Goal: Information Seeking & Learning: Learn about a topic

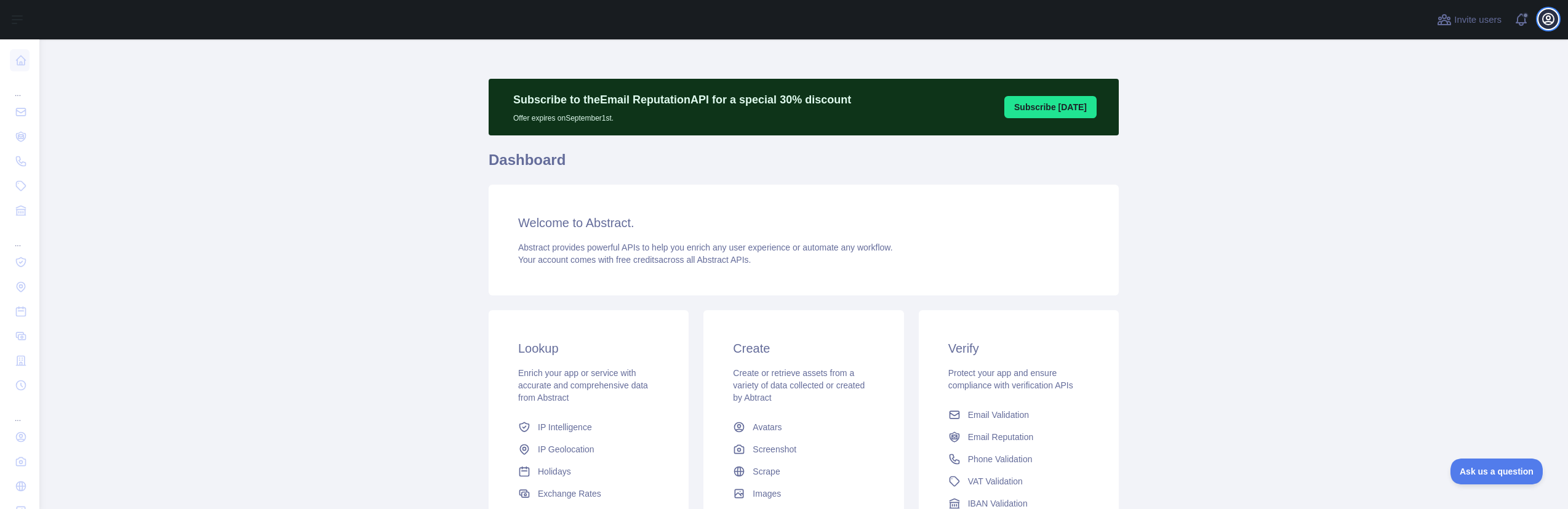
click at [1544, 24] on icon "button" at bounding box center [1549, 19] width 11 height 11
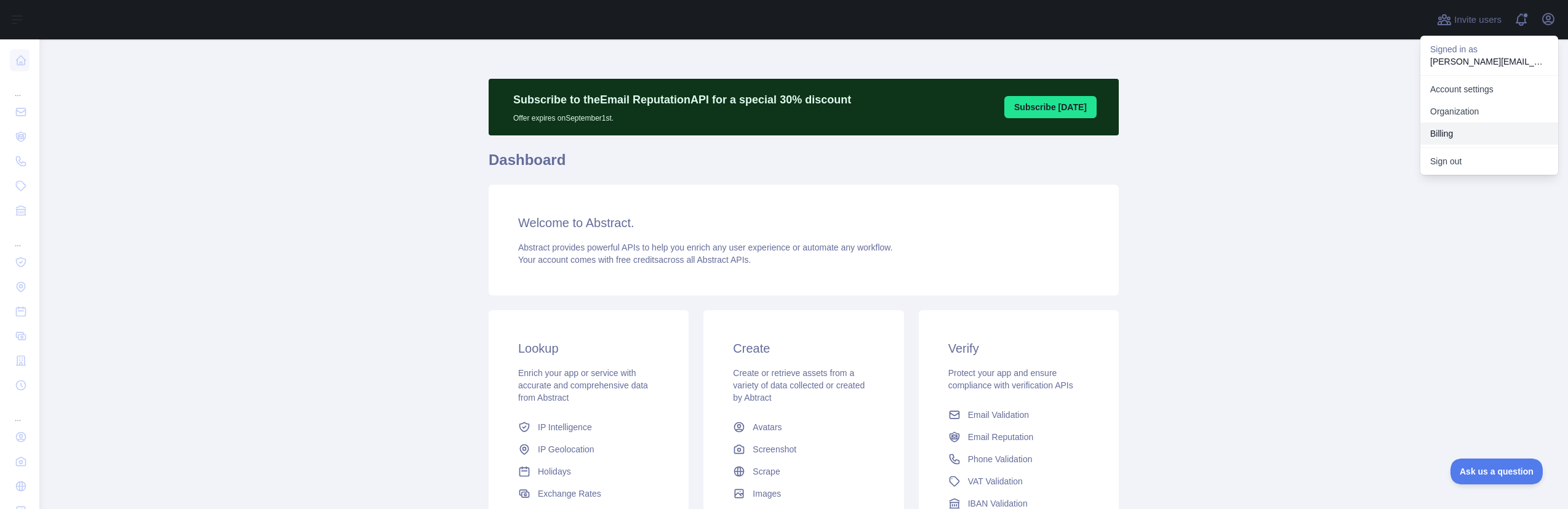
click at [1452, 131] on button "Billing" at bounding box center [1489, 133] width 138 height 22
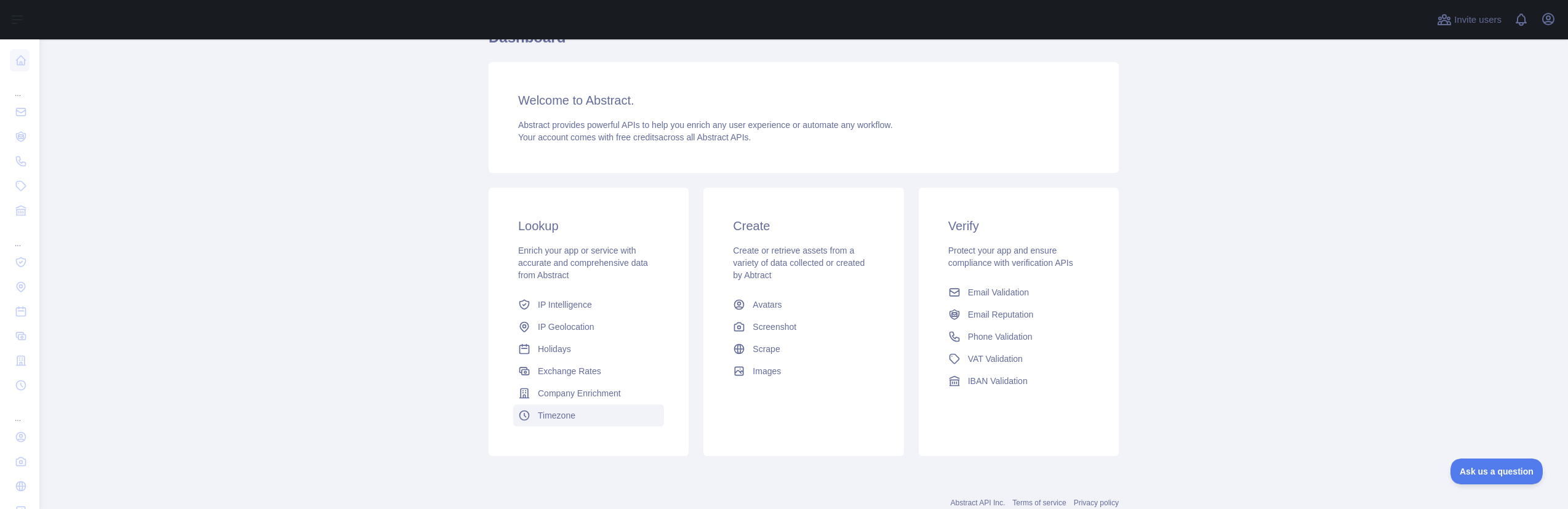
scroll to position [123, 0]
click at [978, 290] on span "Email Validation" at bounding box center [999, 291] width 61 height 12
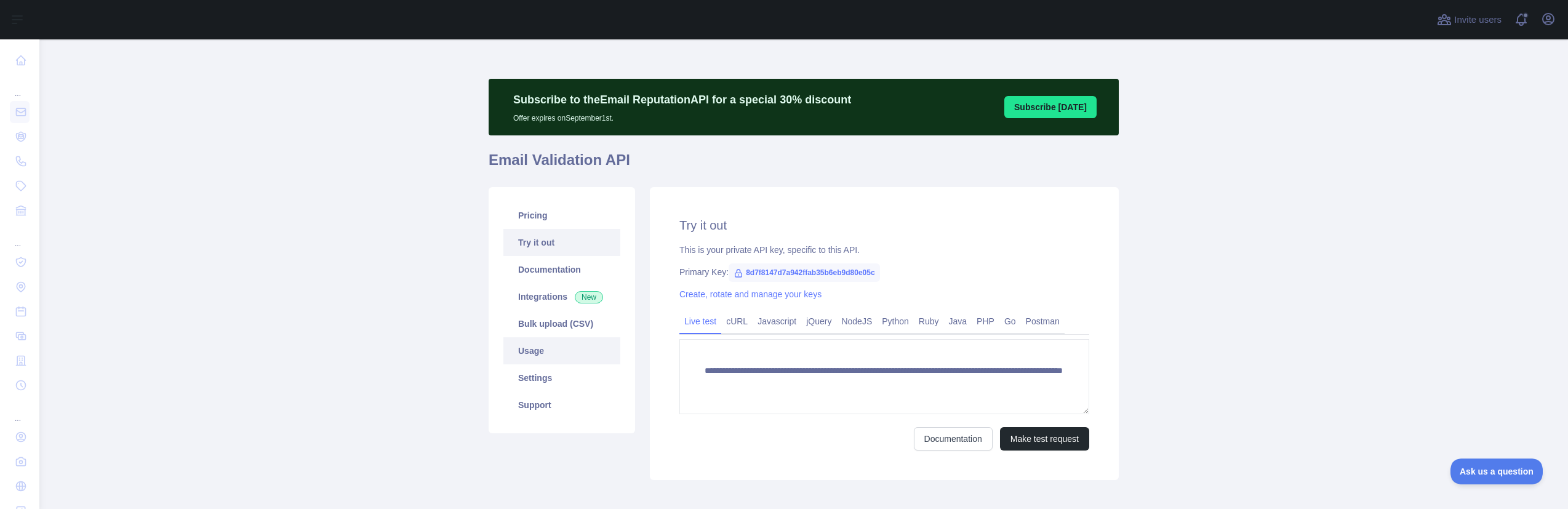
click at [537, 345] on link "Usage" at bounding box center [561, 351] width 117 height 27
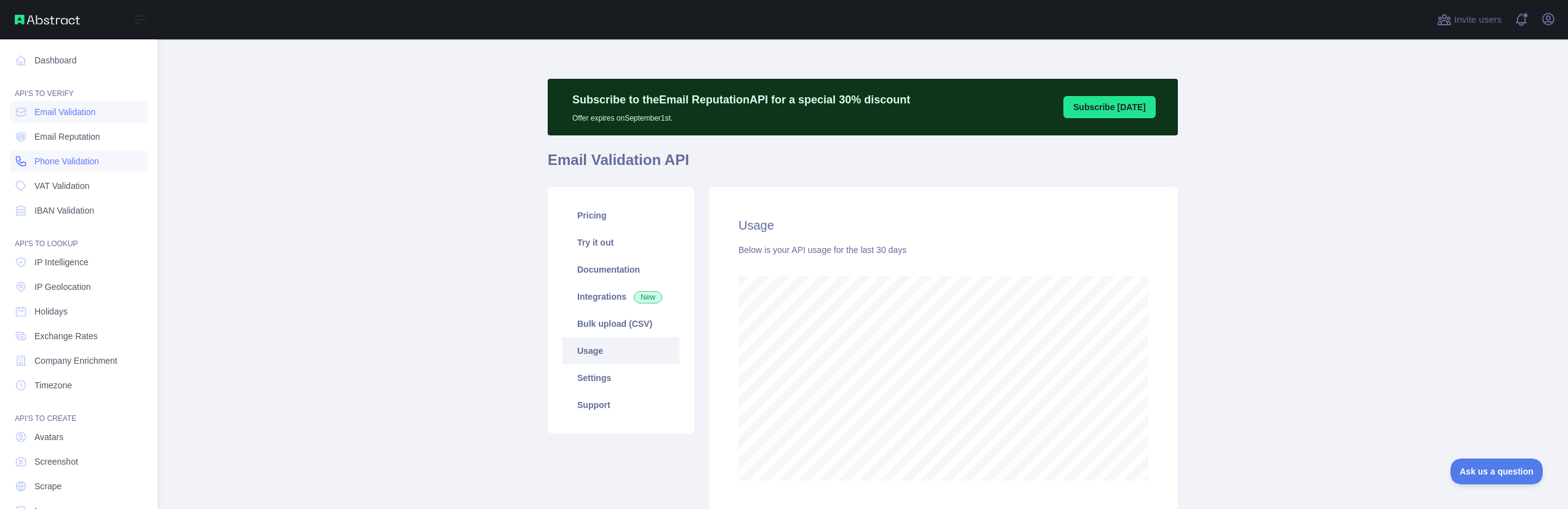
scroll to position [615251, 614043]
click at [57, 363] on span "Company Enrichment" at bounding box center [76, 360] width 83 height 12
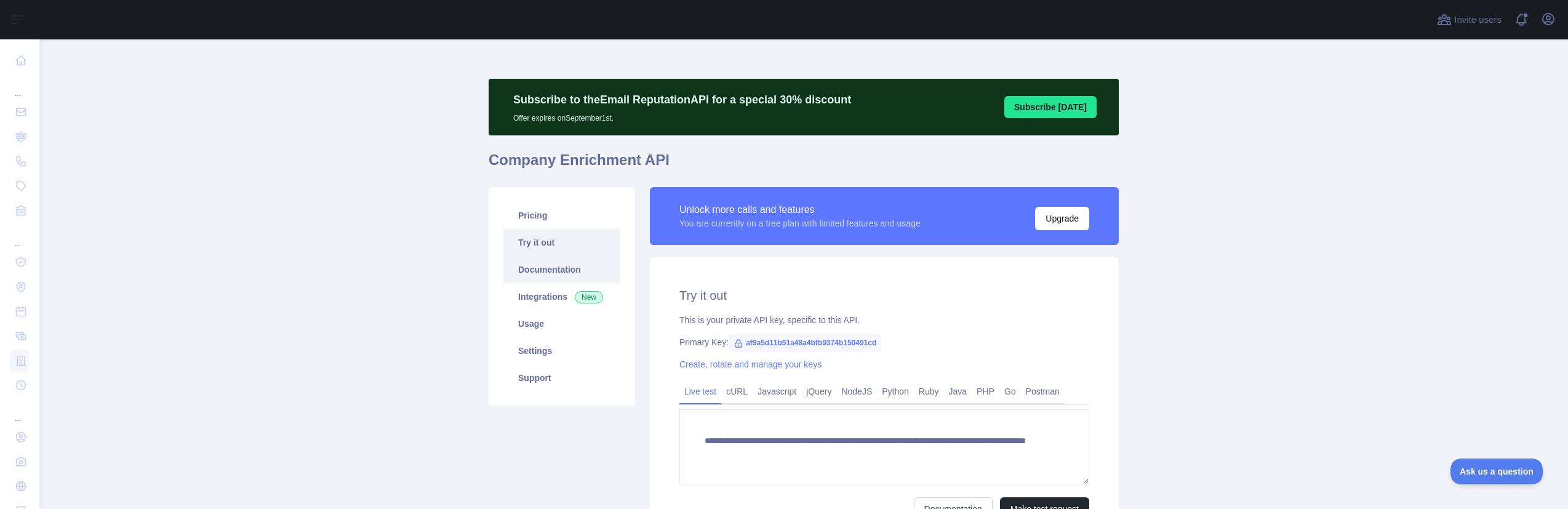
click at [549, 273] on link "Documentation" at bounding box center [561, 269] width 117 height 27
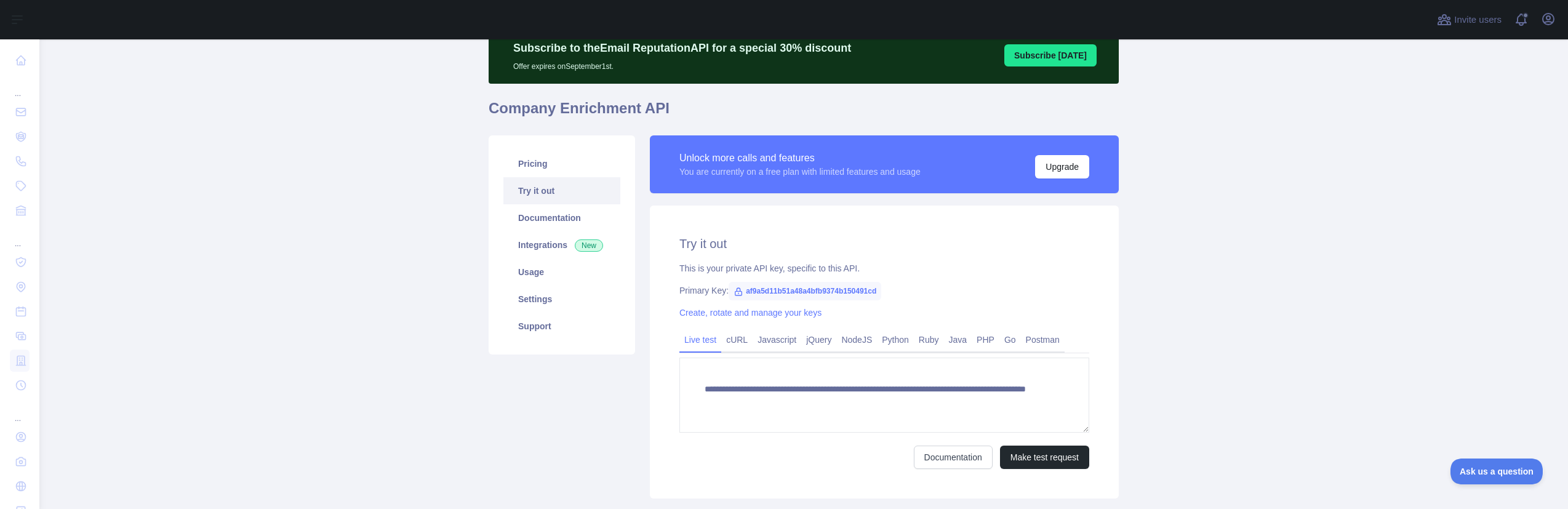
scroll to position [133, 0]
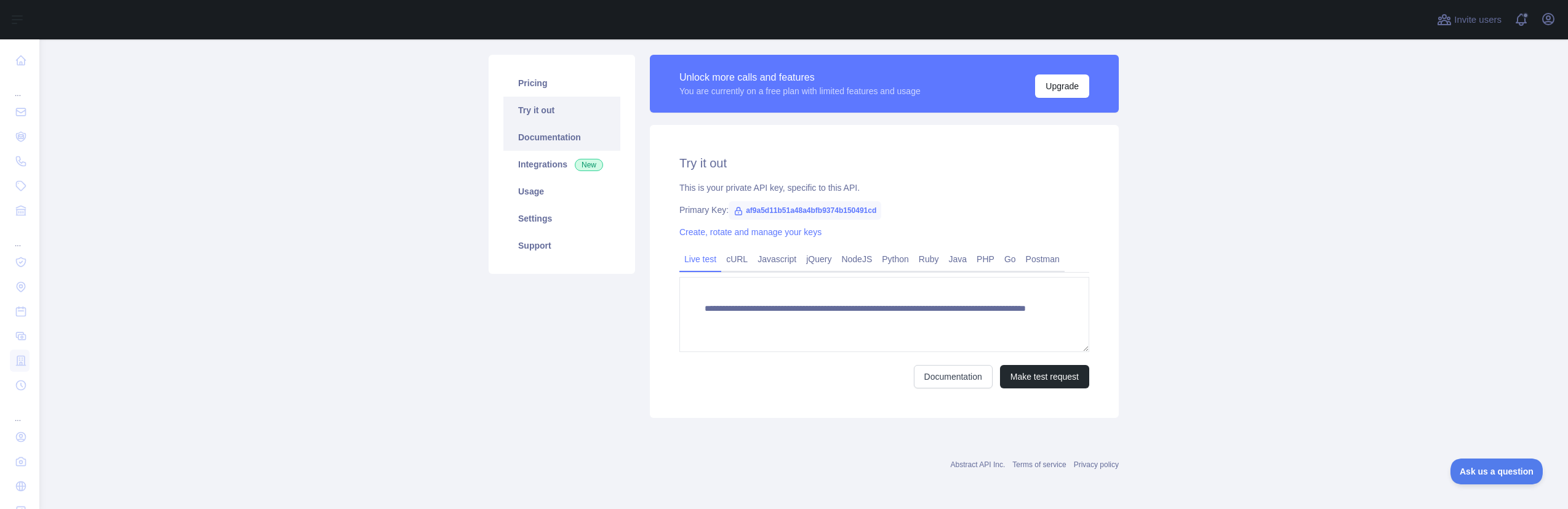
click at [546, 139] on link "Documentation" at bounding box center [561, 137] width 117 height 27
click at [530, 77] on link "Pricing" at bounding box center [561, 82] width 117 height 27
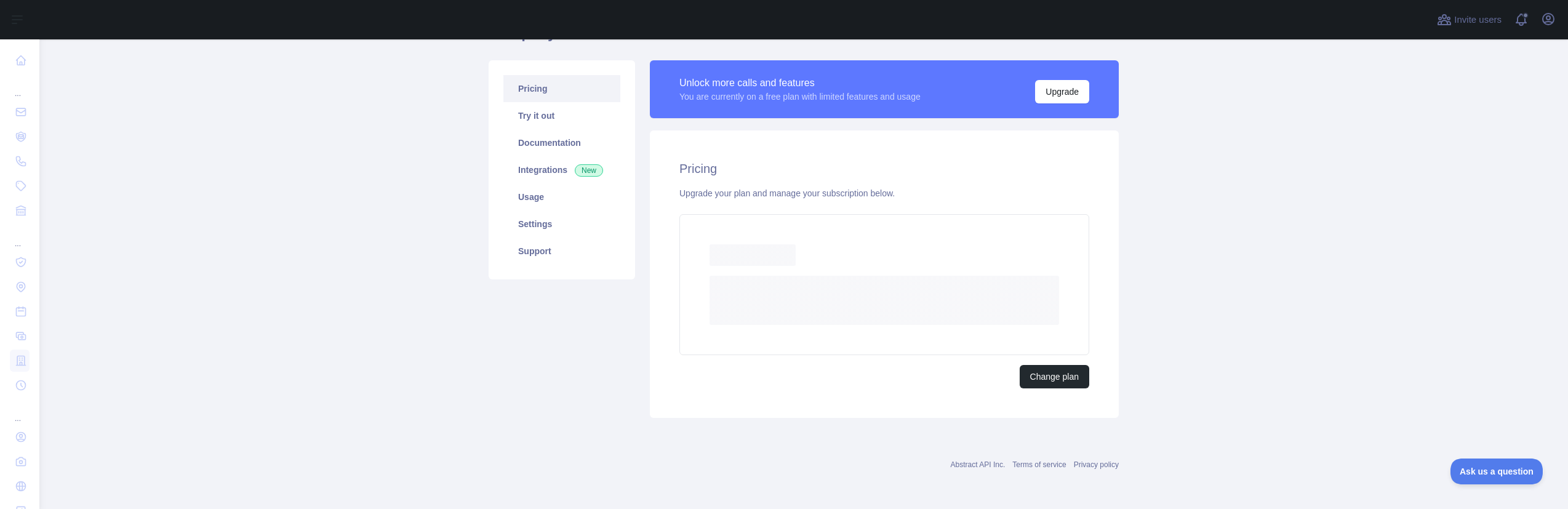
scroll to position [93, 0]
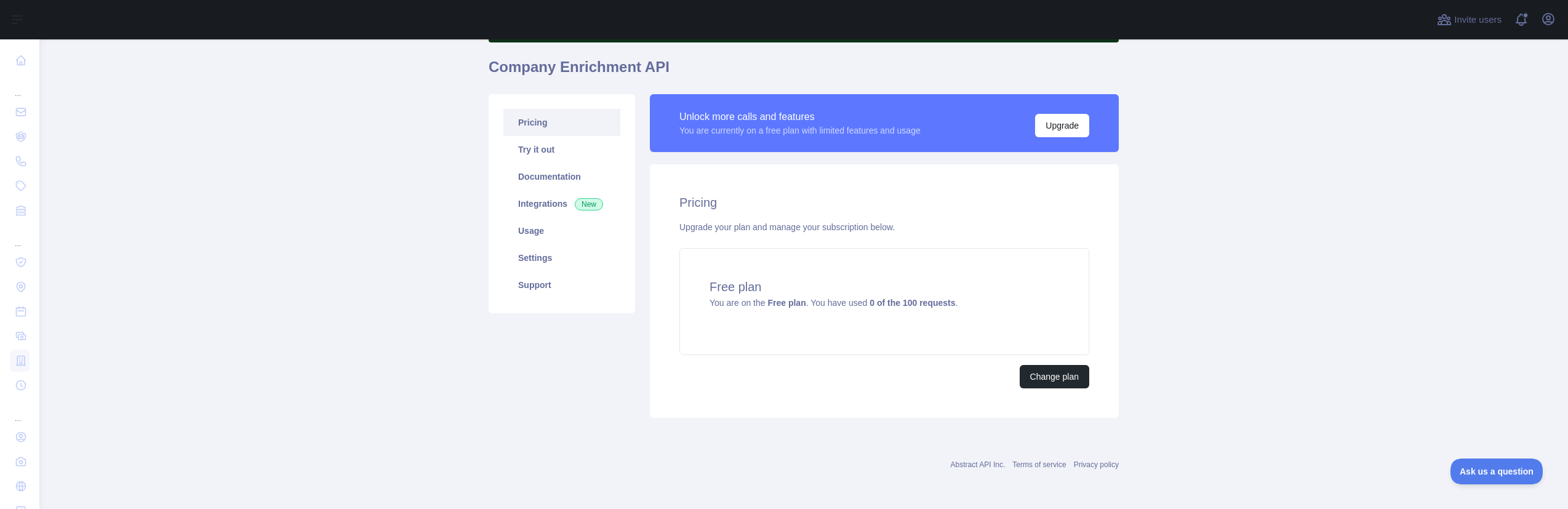
click at [279, 136] on main "Subscribe to the Email Reputation API for a special 30 % discount Offer expires…" at bounding box center [804, 275] width 1529 height 470
